Goal: Task Accomplishment & Management: Complete application form

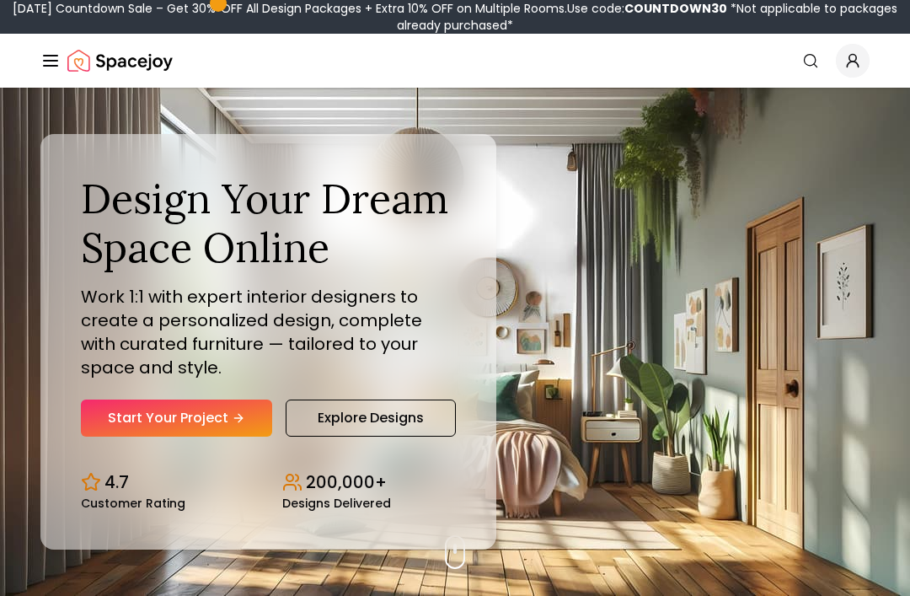
click at [180, 436] on link "Start Your Project" at bounding box center [176, 417] width 191 height 37
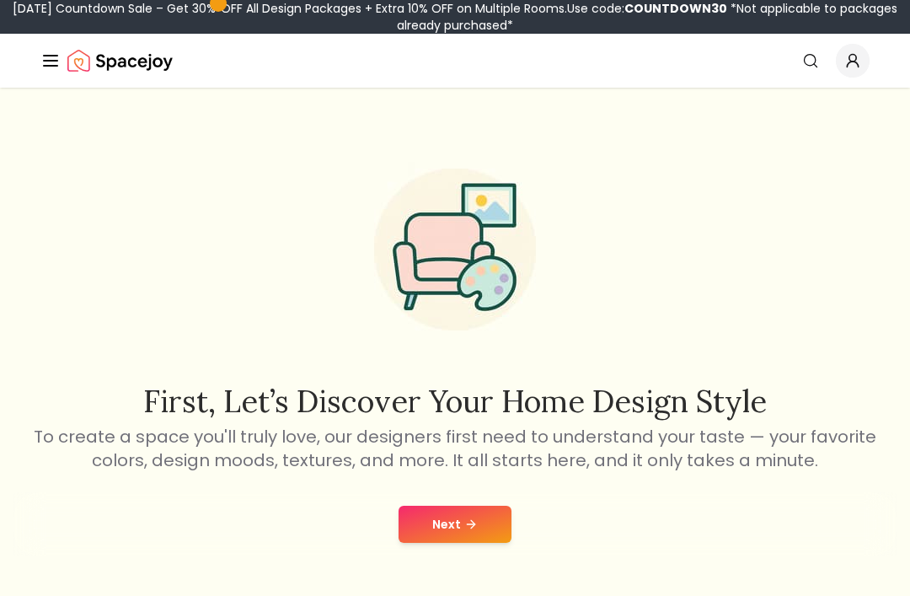
click at [455, 526] on button "Next" at bounding box center [454, 523] width 113 height 37
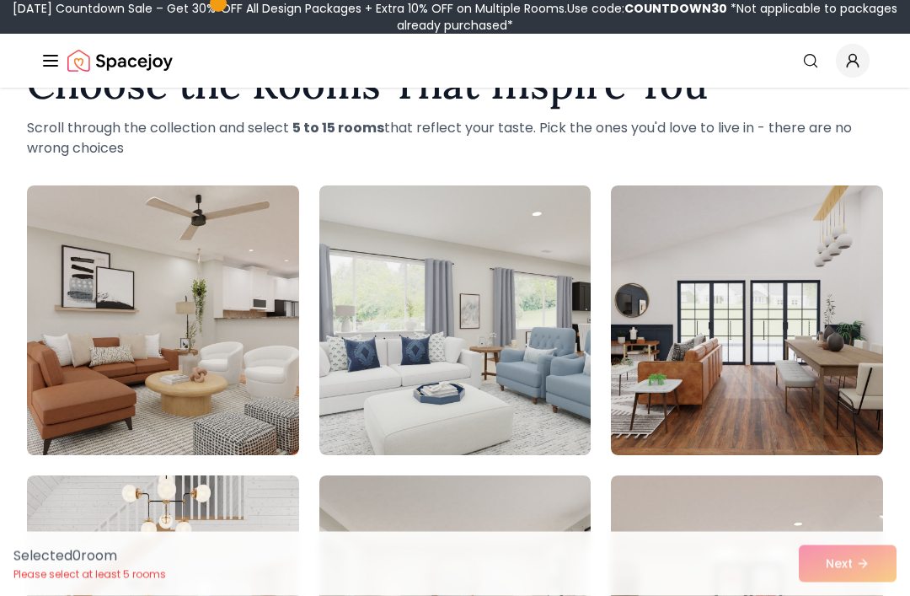
scroll to position [64, 0]
click at [379, 265] on img at bounding box center [455, 320] width 272 height 270
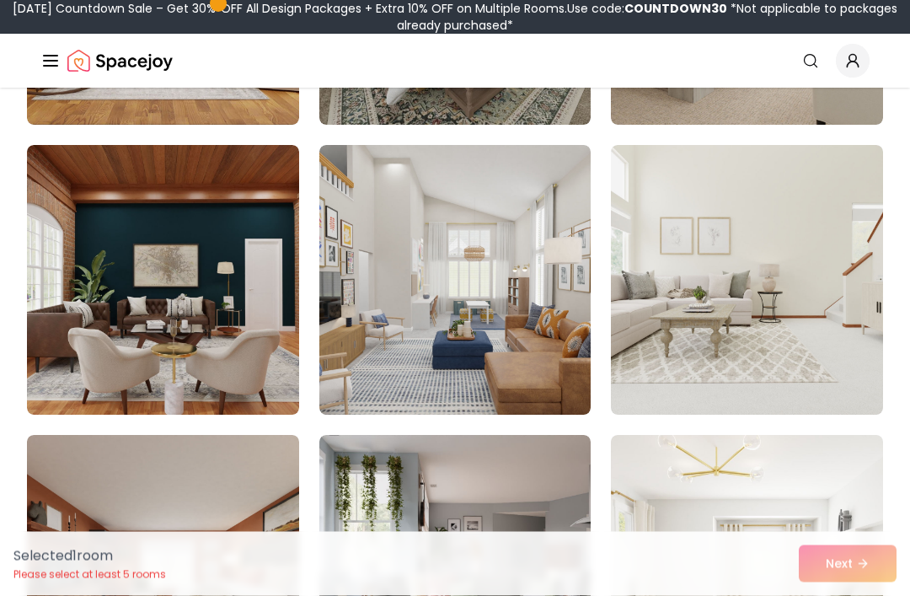
scroll to position [975, 0]
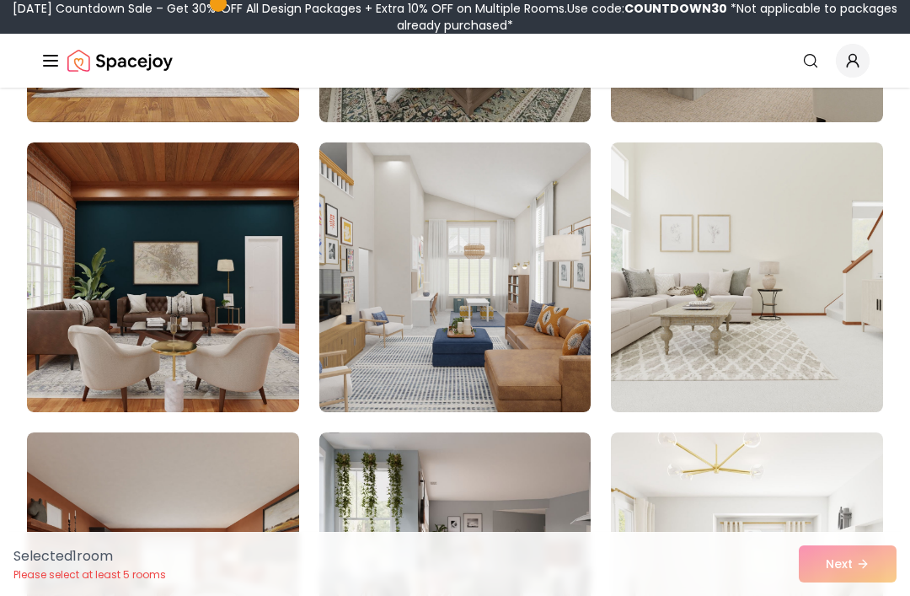
click at [726, 223] on img at bounding box center [747, 277] width 272 height 270
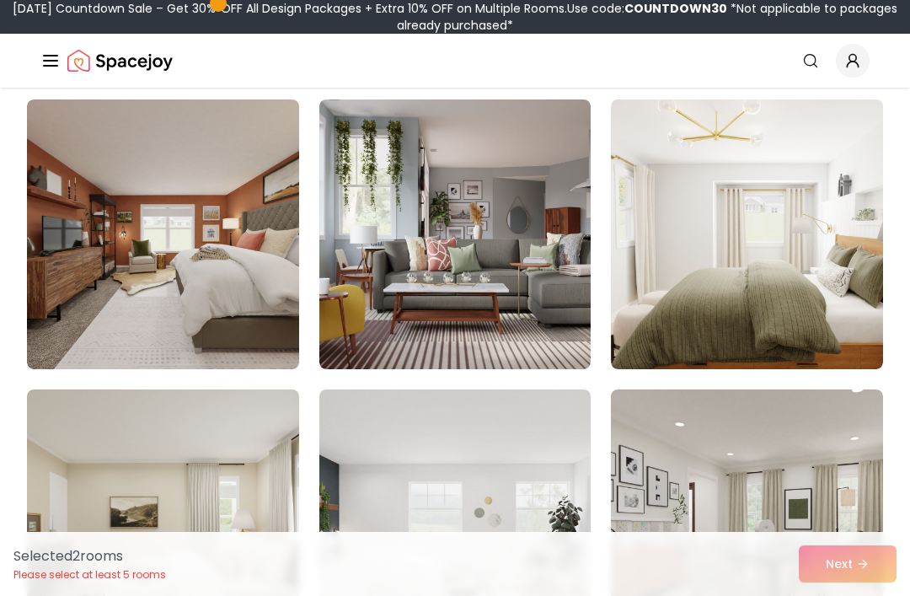
click at [718, 239] on img at bounding box center [747, 234] width 272 height 270
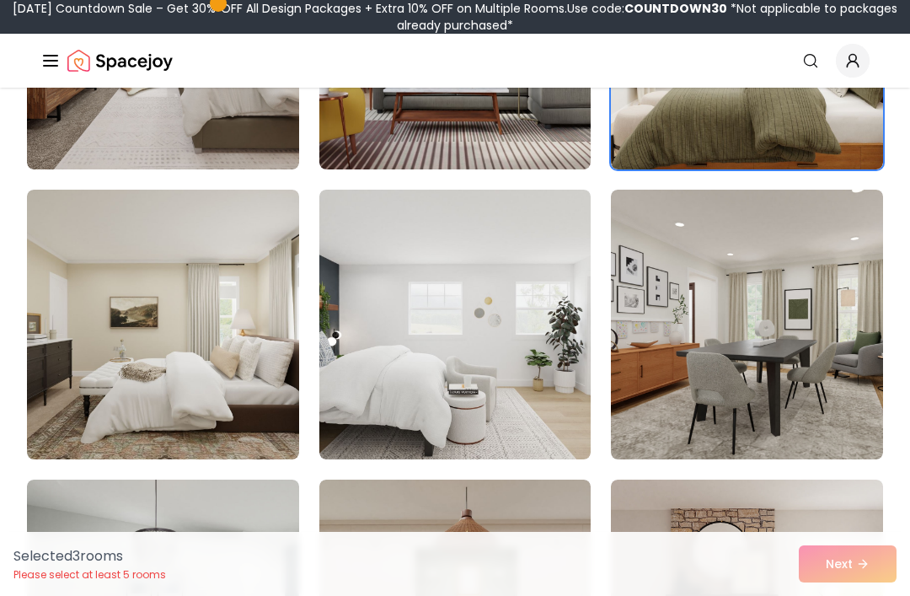
scroll to position [1548, 0]
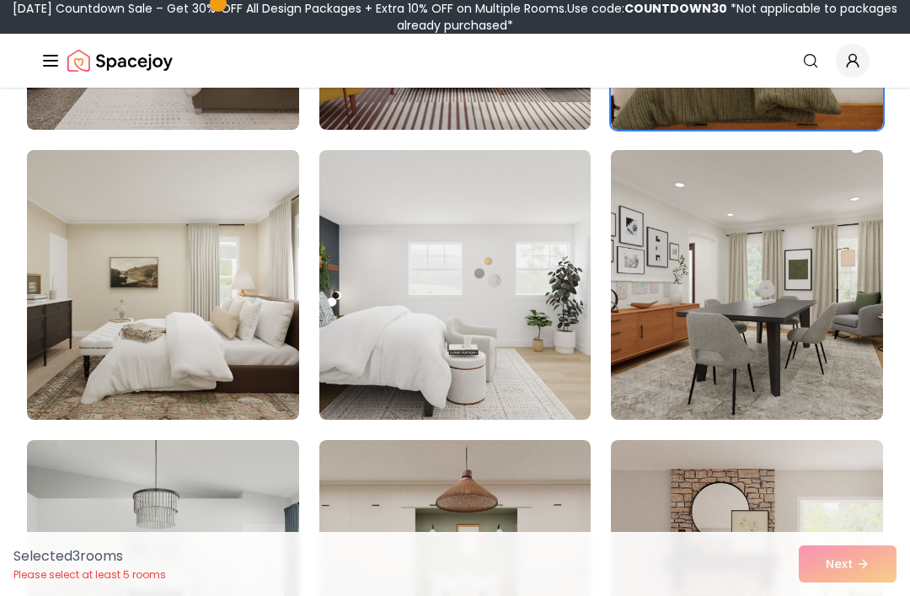
click at [370, 219] on img at bounding box center [455, 285] width 272 height 270
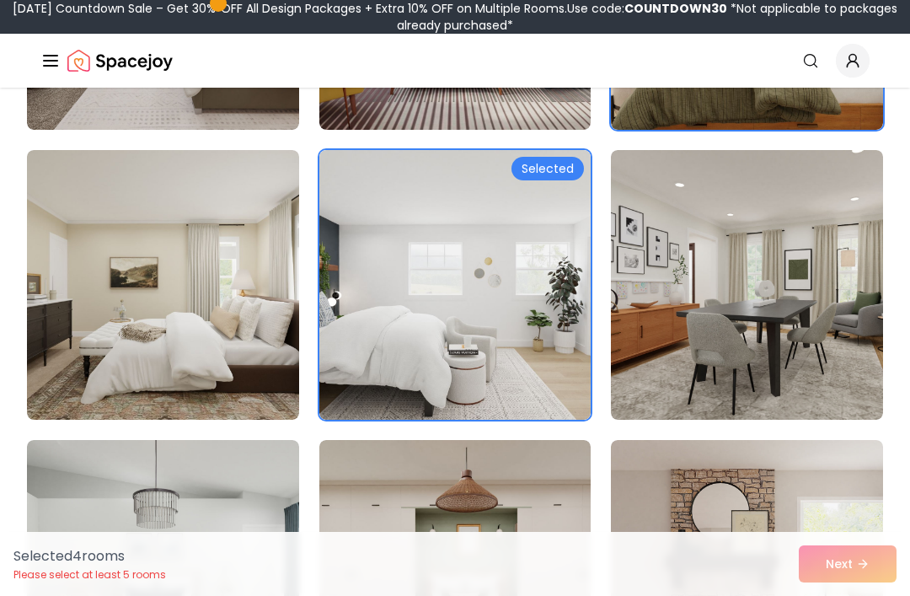
click at [380, 209] on img at bounding box center [455, 285] width 272 height 270
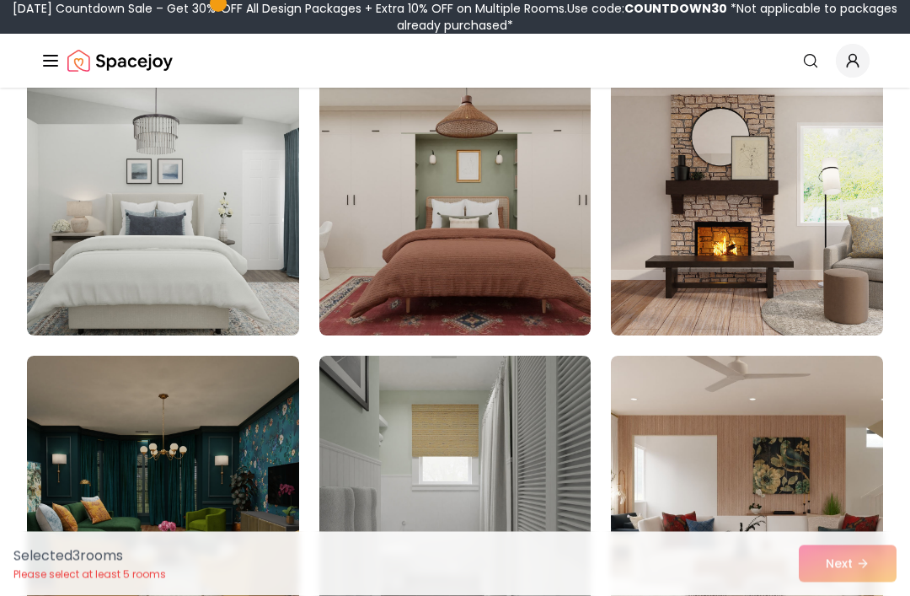
scroll to position [1924, 0]
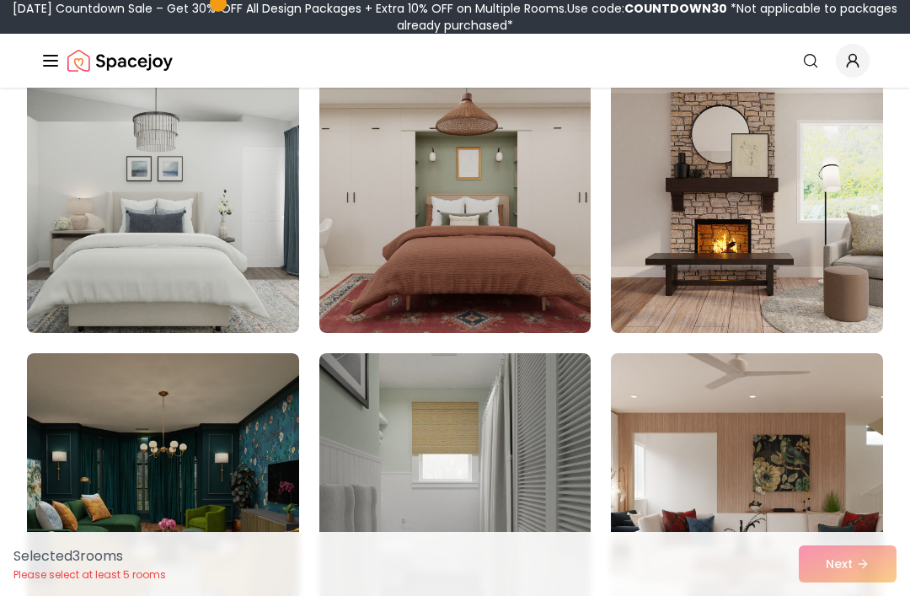
click at [156, 153] on img at bounding box center [163, 198] width 272 height 270
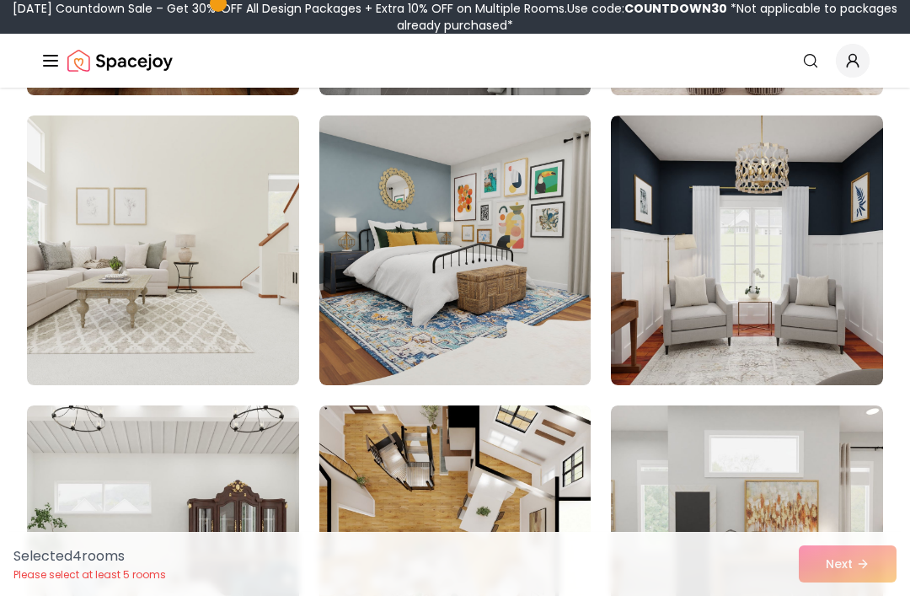
click at [202, 180] on img at bounding box center [163, 250] width 272 height 270
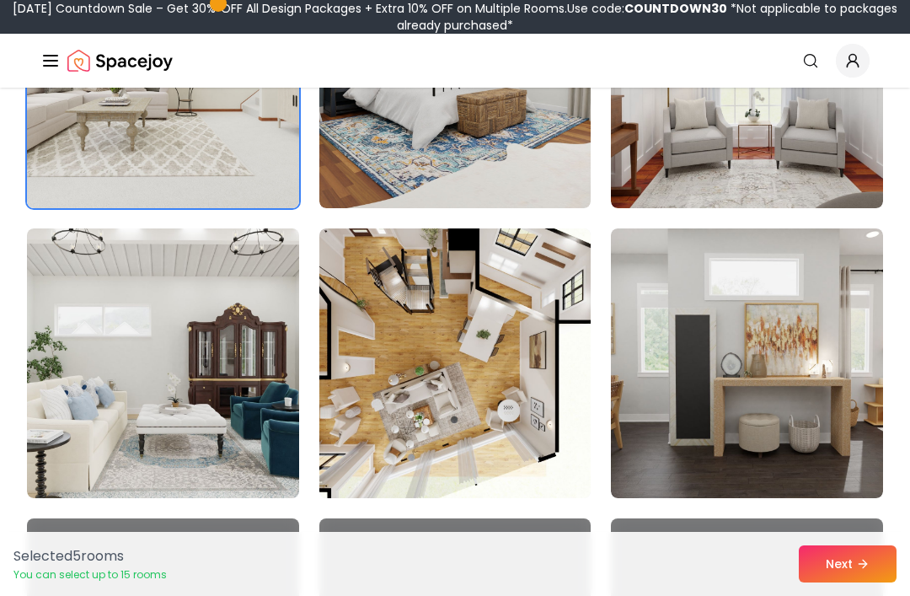
scroll to position [2631, 0]
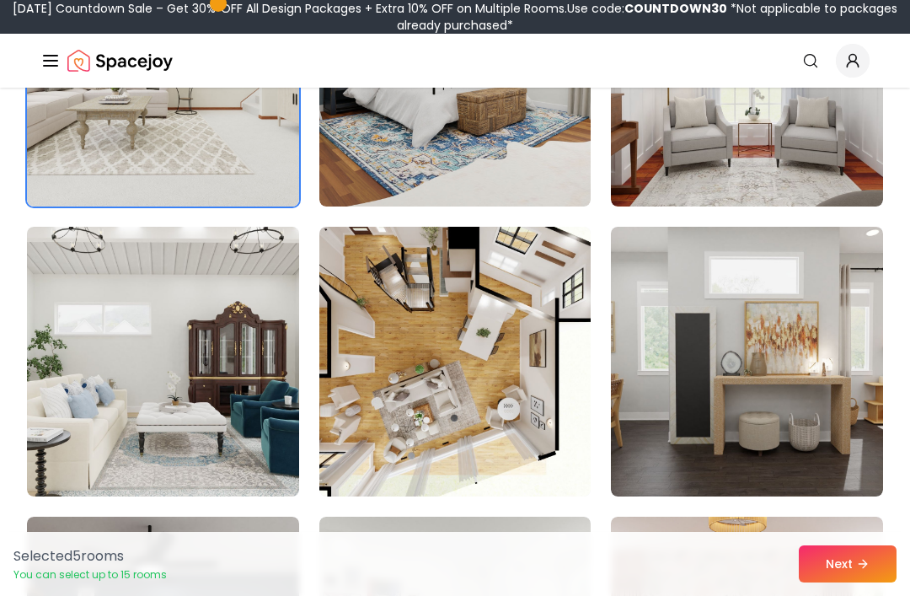
click at [190, 339] on img at bounding box center [163, 362] width 272 height 270
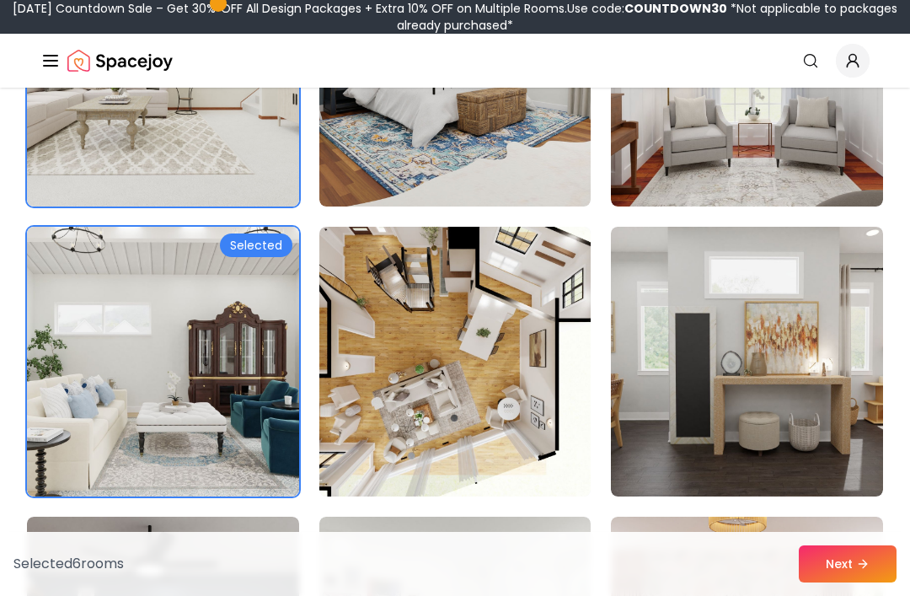
click at [359, 275] on img at bounding box center [455, 362] width 272 height 270
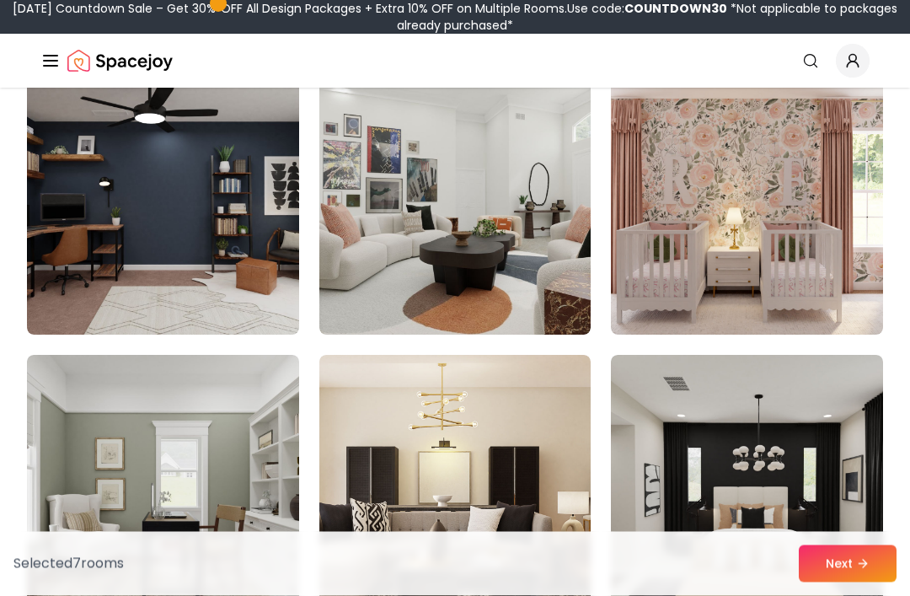
scroll to position [3082, 0]
click at [692, 163] on img at bounding box center [747, 200] width 272 height 270
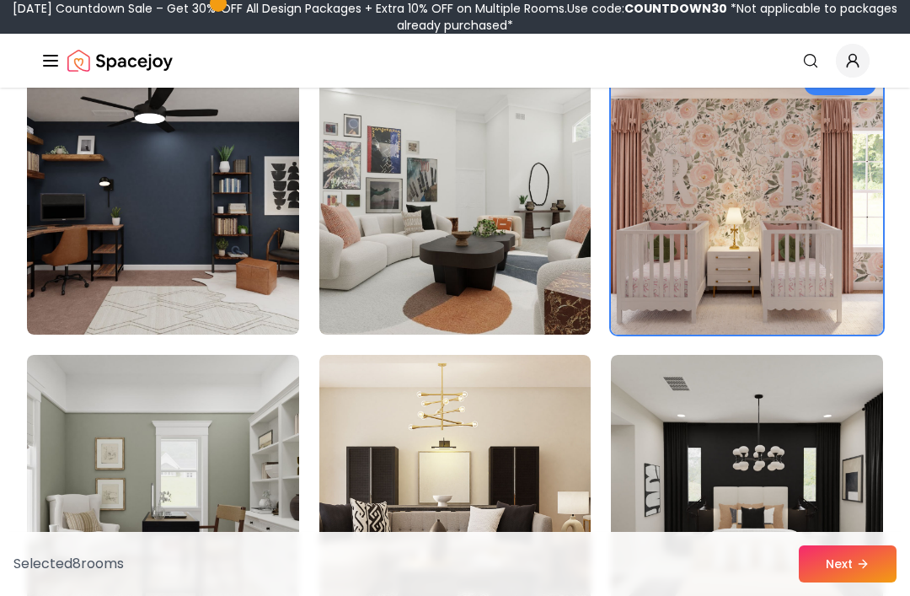
click at [350, 419] on img at bounding box center [455, 490] width 272 height 270
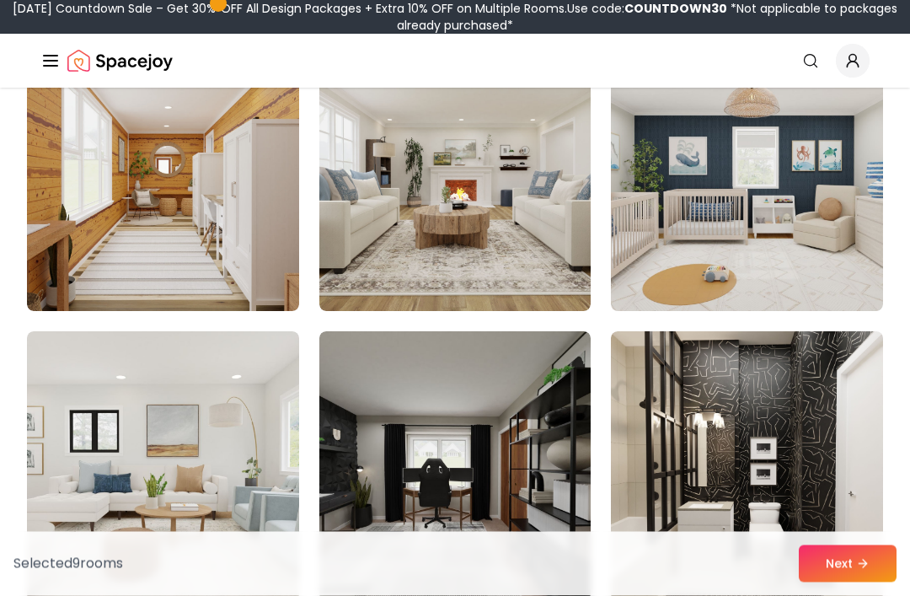
scroll to position [3685, 0]
click at [66, 425] on img at bounding box center [163, 466] width 272 height 270
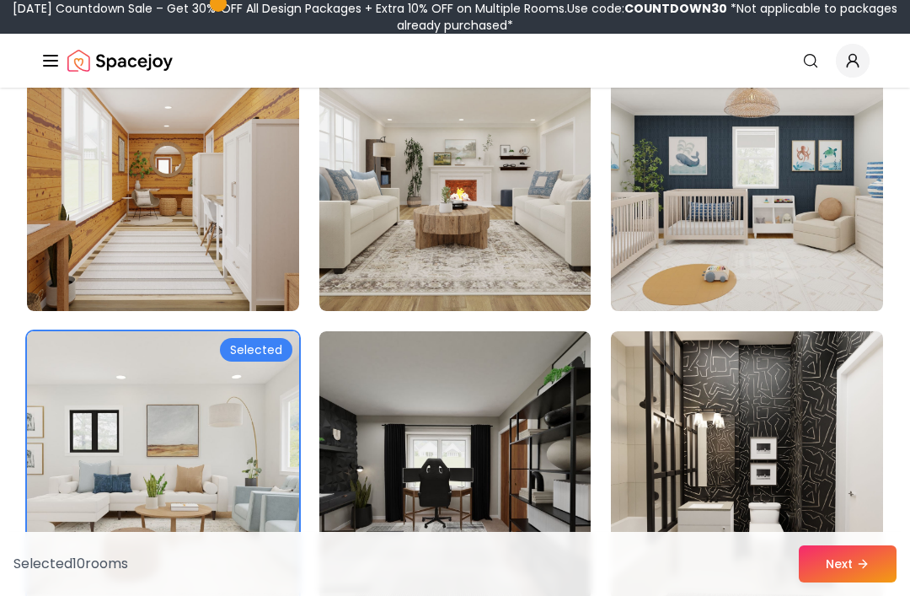
click at [364, 231] on img at bounding box center [455, 176] width 272 height 270
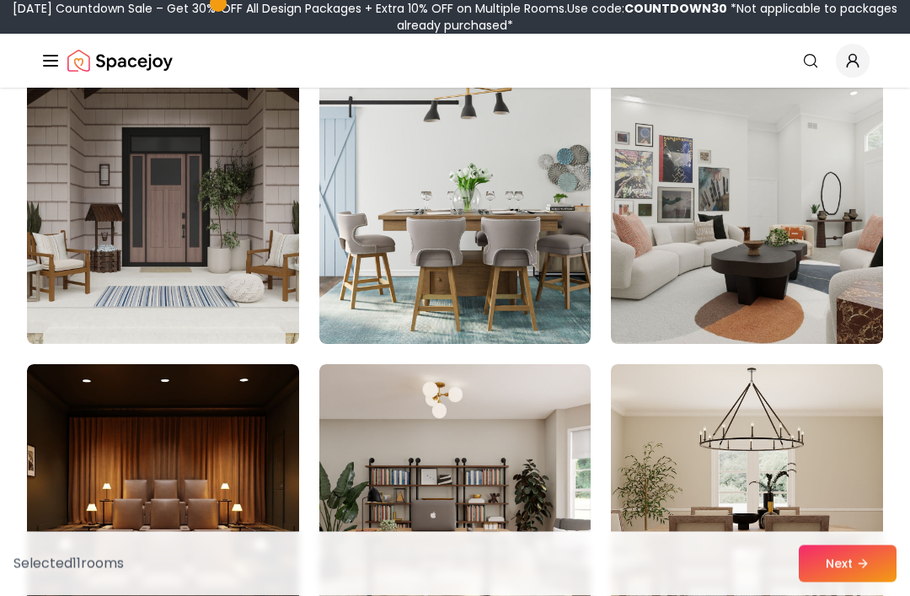
scroll to position [4233, 0]
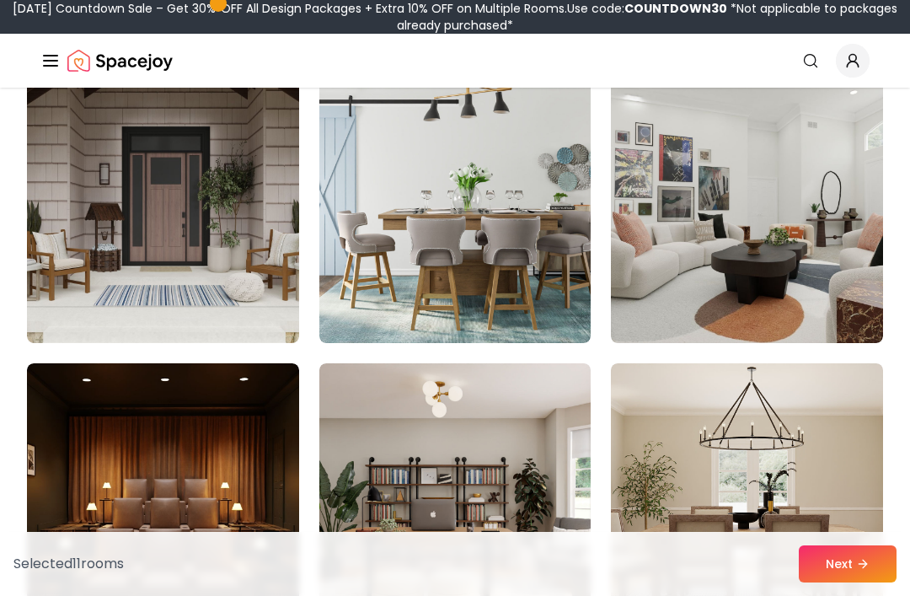
click at [375, 152] on img at bounding box center [455, 208] width 272 height 270
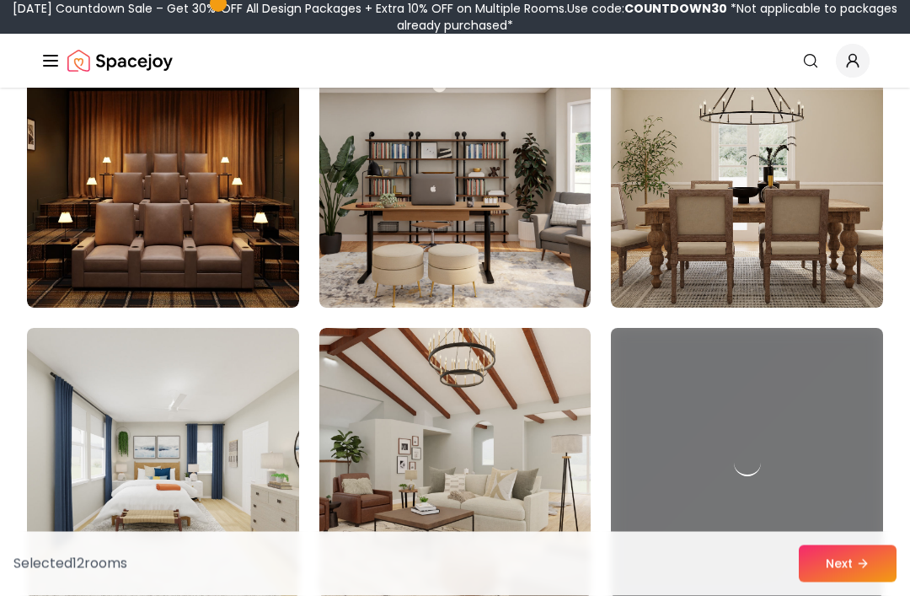
scroll to position [4550, 0]
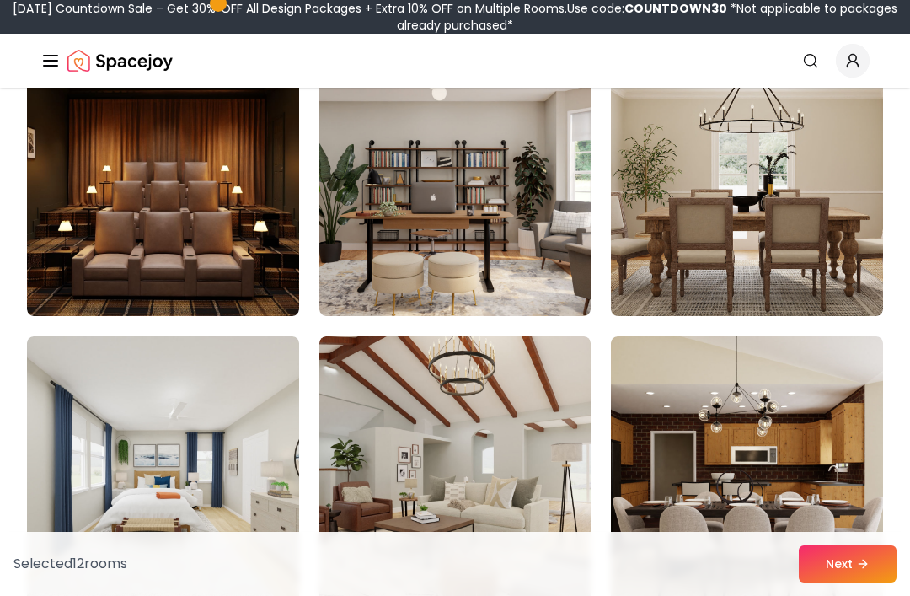
click at [706, 179] on img at bounding box center [747, 181] width 272 height 270
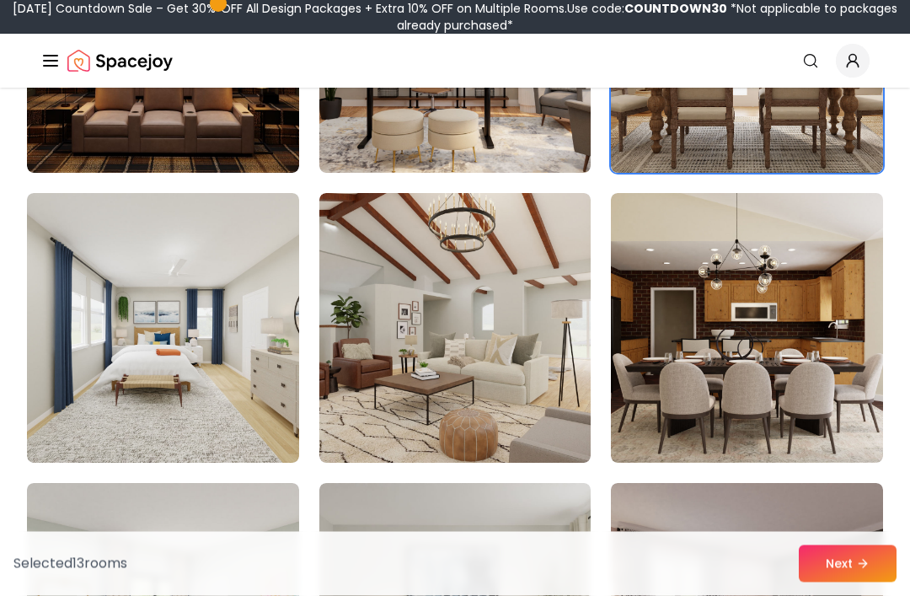
scroll to position [4691, 0]
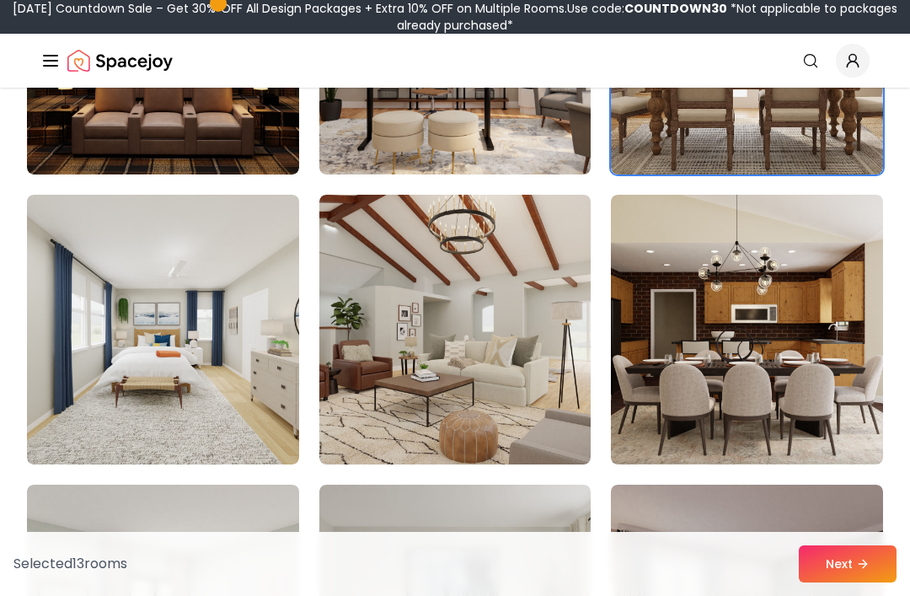
click at [366, 258] on img at bounding box center [455, 330] width 272 height 270
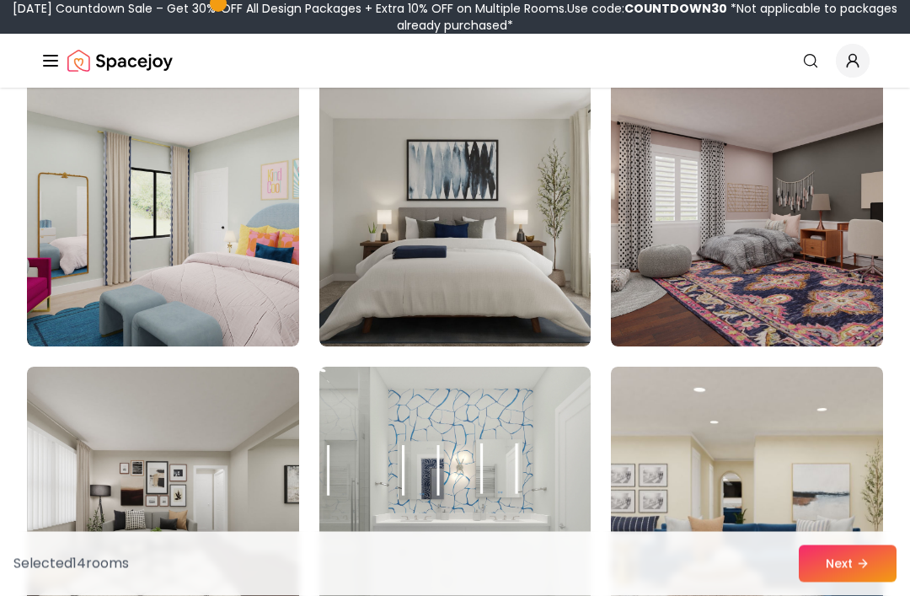
scroll to position [5099, 0]
click at [180, 136] on img at bounding box center [163, 212] width 272 height 270
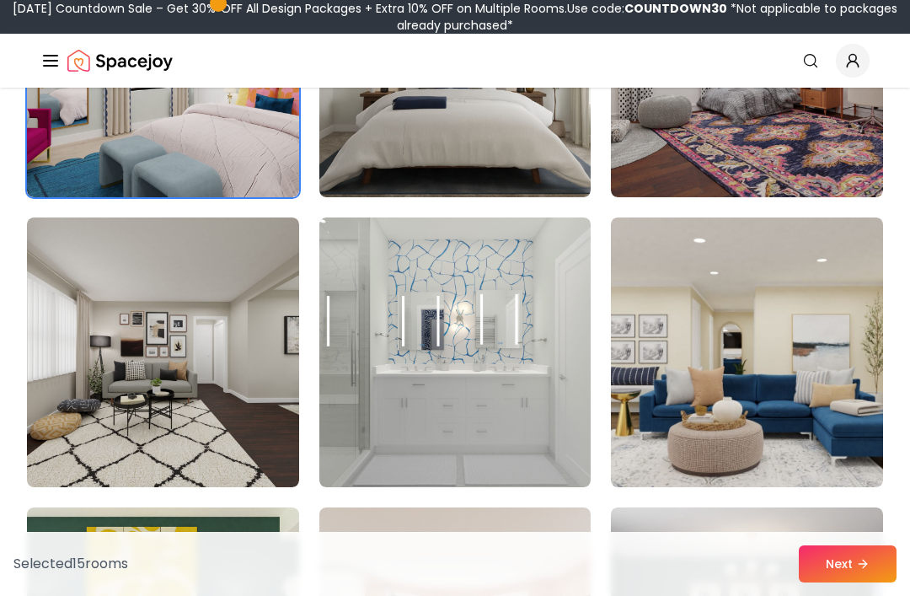
click at [719, 355] on img at bounding box center [747, 352] width 272 height 270
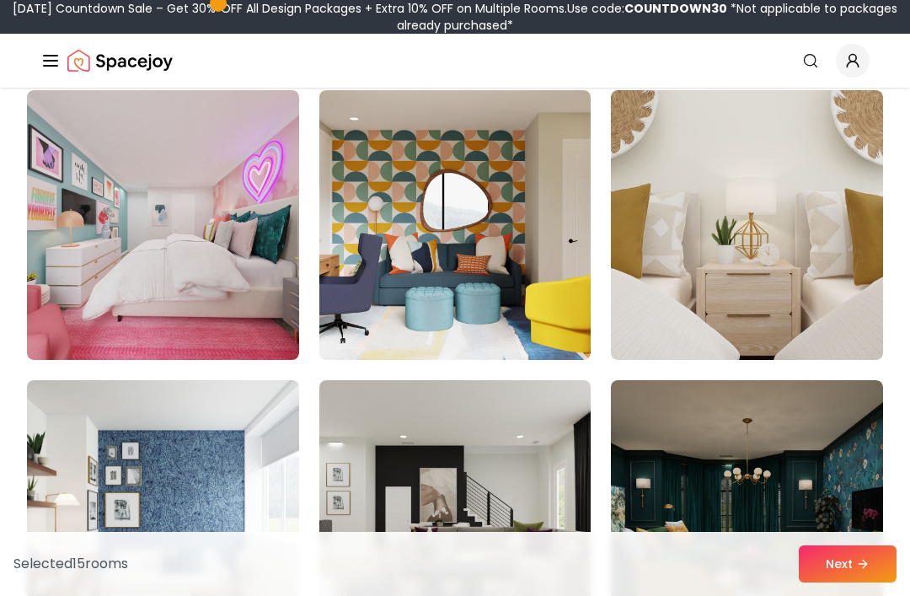
scroll to position [5955, 0]
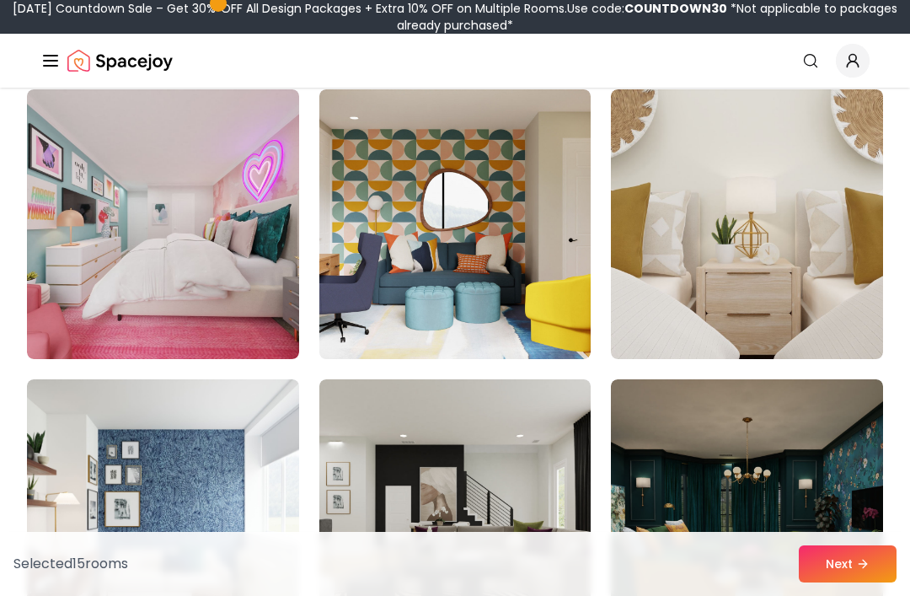
click at [712, 217] on img at bounding box center [747, 224] width 272 height 270
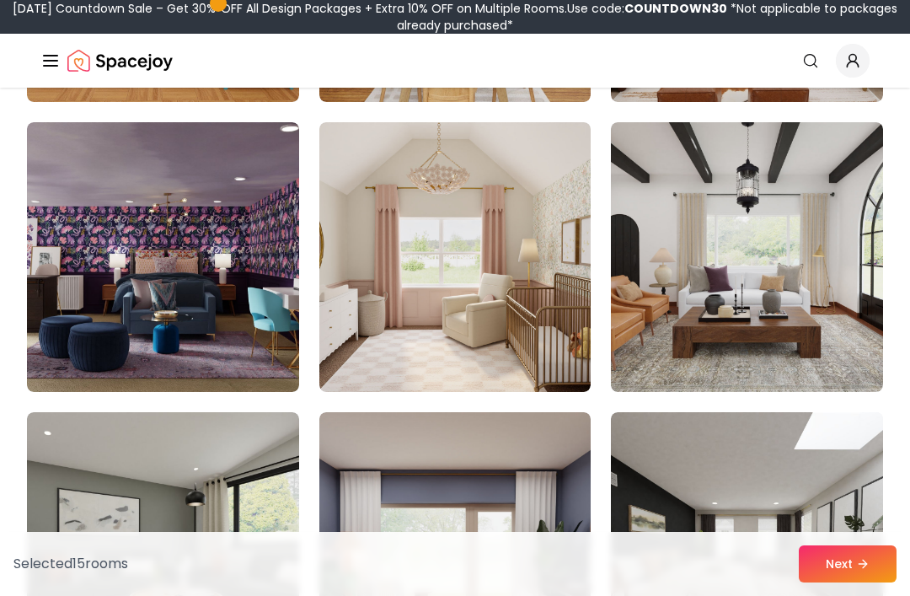
scroll to position [6796, 0]
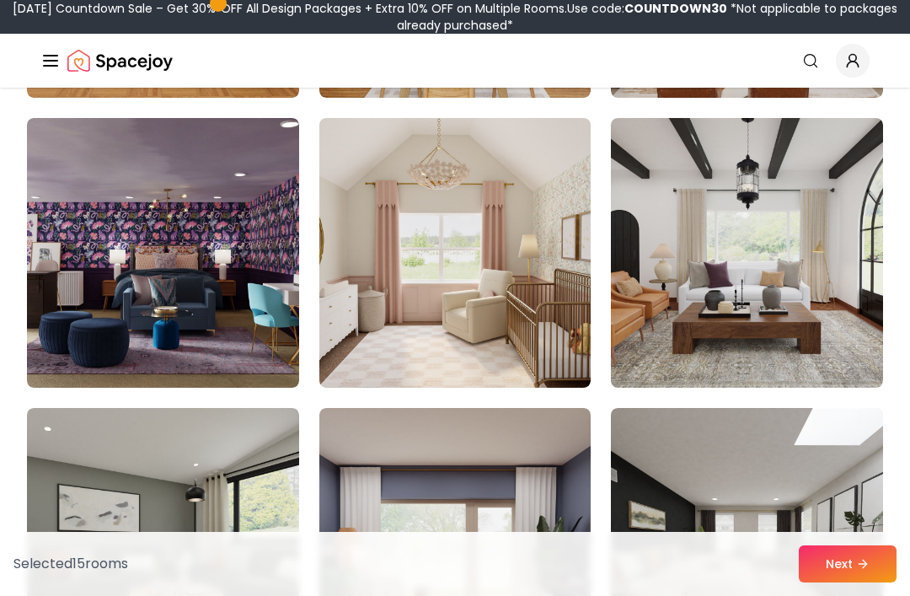
click at [388, 178] on img at bounding box center [455, 253] width 272 height 270
click at [217, 192] on img at bounding box center [163, 253] width 272 height 270
click at [366, 163] on img at bounding box center [455, 253] width 272 height 270
click at [218, 183] on img at bounding box center [163, 253] width 272 height 270
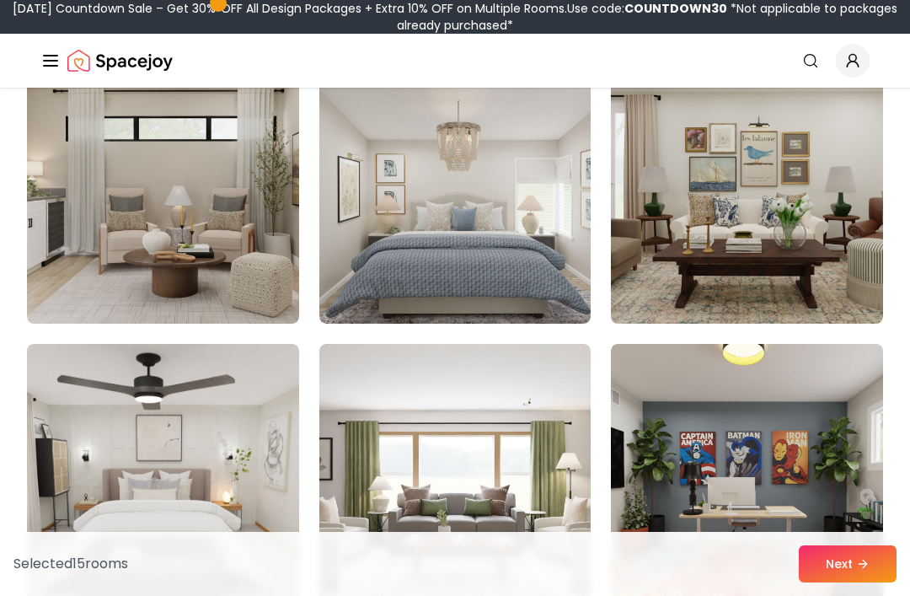
click at [375, 147] on img at bounding box center [455, 189] width 272 height 270
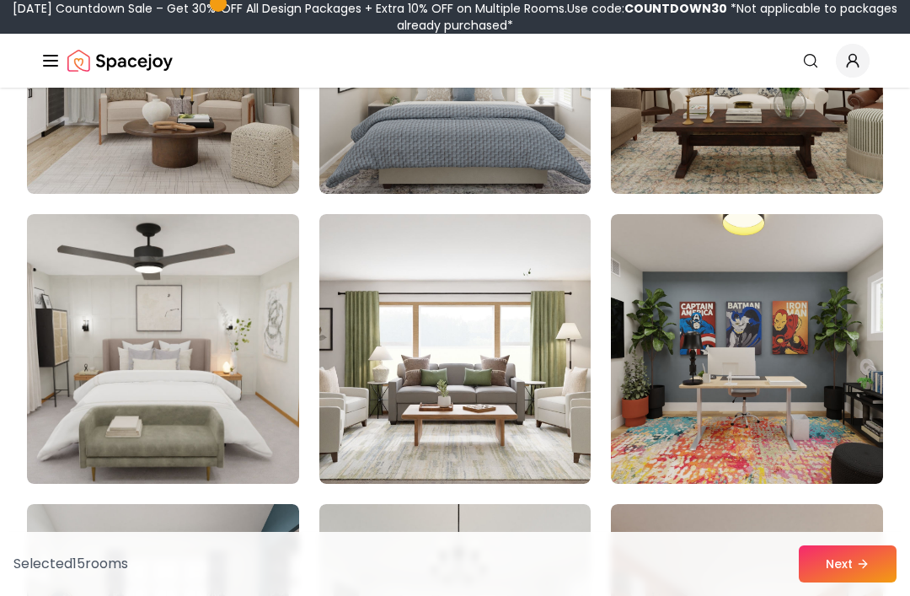
scroll to position [8729, 0]
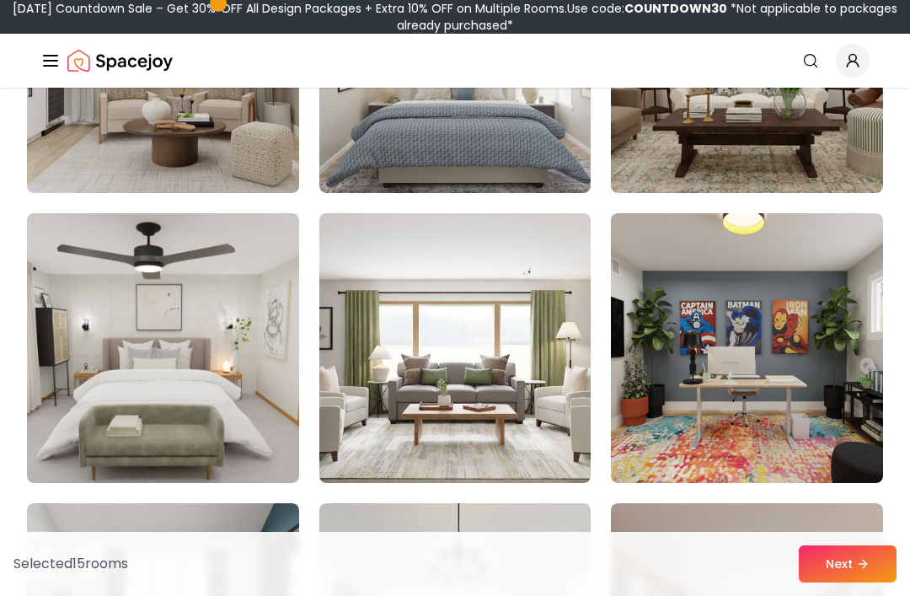
click at [851, 582] on button "Next" at bounding box center [848, 563] width 98 height 37
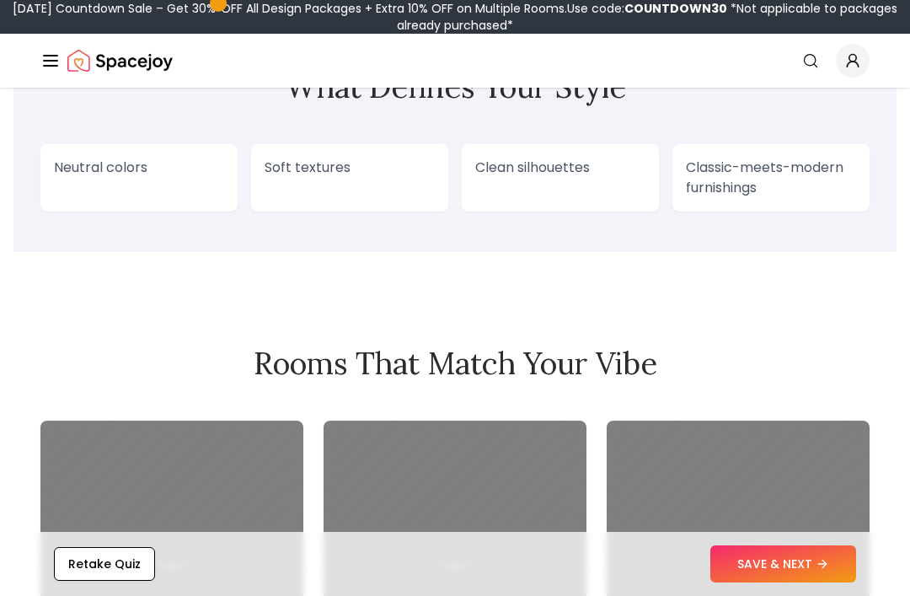
scroll to position [1381, 0]
